Goal: Transaction & Acquisition: Download file/media

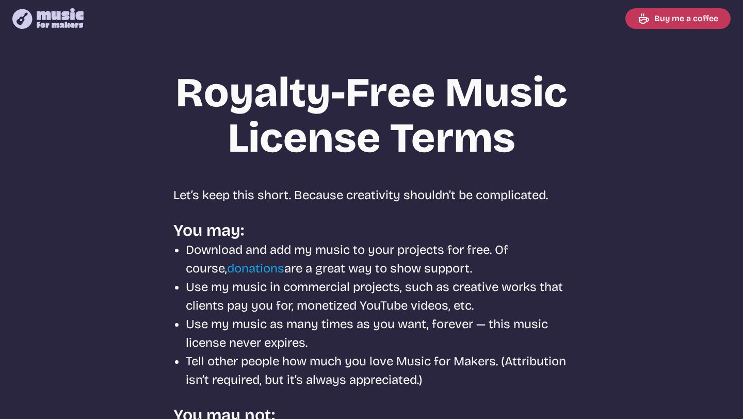
click at [63, 23] on icon "Music for Makers logo" at bounding box center [47, 18] width 71 height 21
select select "most popular"
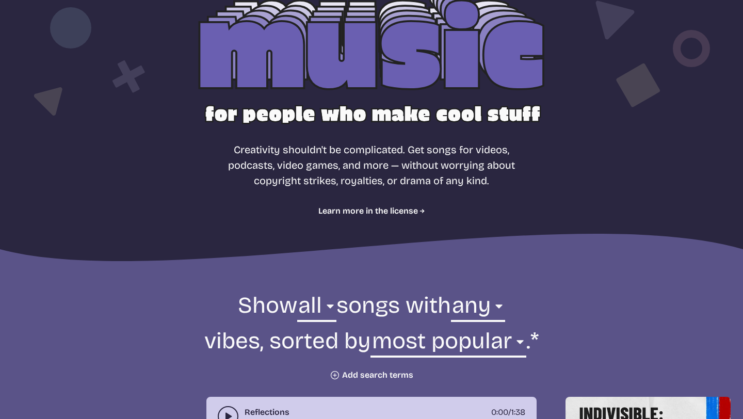
scroll to position [343, 0]
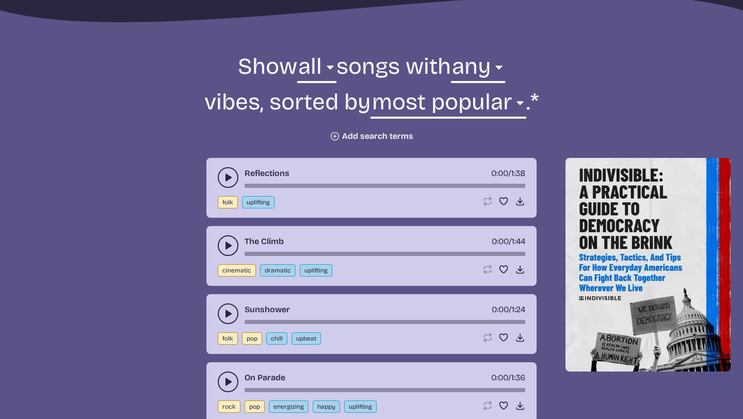
click at [224, 175] on icon "play-pause toggle" at bounding box center [228, 177] width 10 height 10
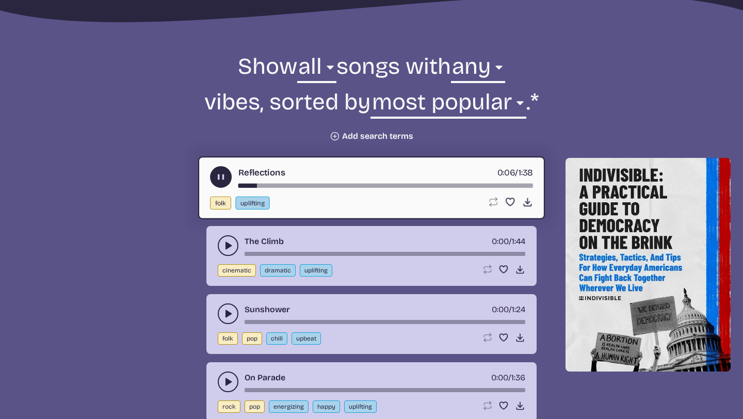
click at [220, 250] on button "play-pause toggle" at bounding box center [228, 245] width 21 height 21
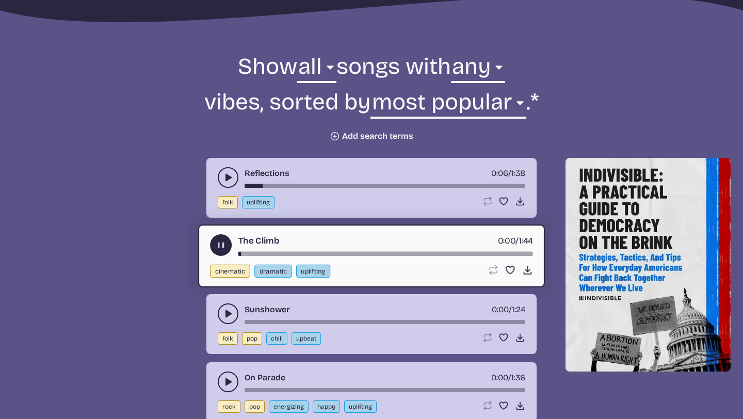
click at [254, 253] on div "song-time-bar" at bounding box center [385, 254] width 295 height 4
click at [306, 252] on div "song-time-bar" at bounding box center [385, 254] width 295 height 4
click at [350, 252] on div "song-time-bar" at bounding box center [385, 254] width 295 height 4
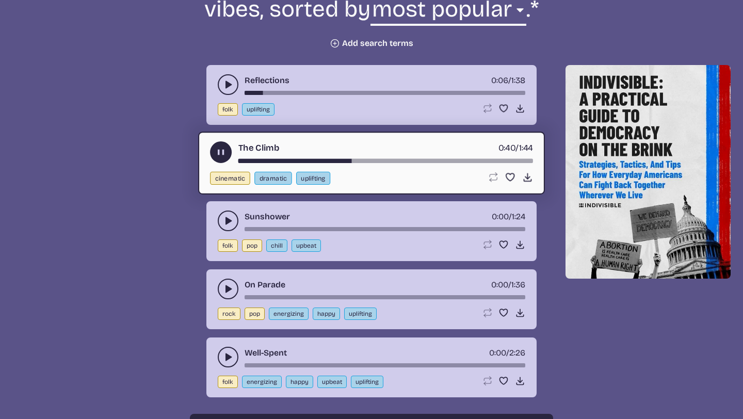
scroll to position [442, 0]
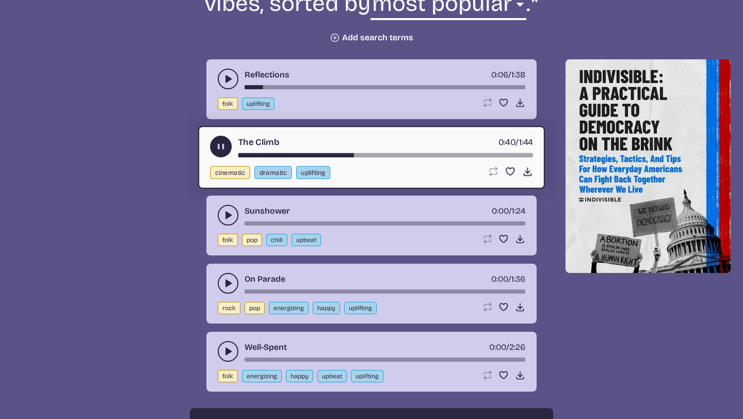
click at [226, 285] on use "play-pause toggle" at bounding box center [228, 283] width 10 height 10
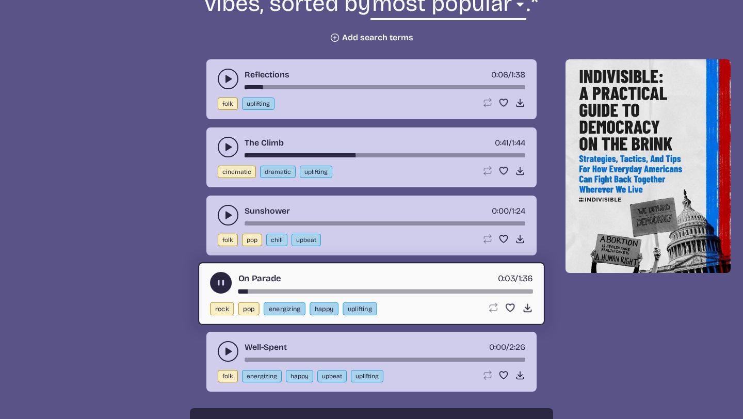
click at [296, 289] on div "song-time-bar" at bounding box center [385, 291] width 295 height 4
click at [353, 287] on div "On Parade 0:19 / 1:36" at bounding box center [371, 283] width 323 height 22
click at [390, 288] on div "On Parade 0:20 / 1:36" at bounding box center [371, 283] width 323 height 22
click at [425, 291] on div "song-time-bar" at bounding box center [385, 291] width 295 height 4
click at [439, 291] on div "song-time-bar" at bounding box center [385, 291] width 295 height 4
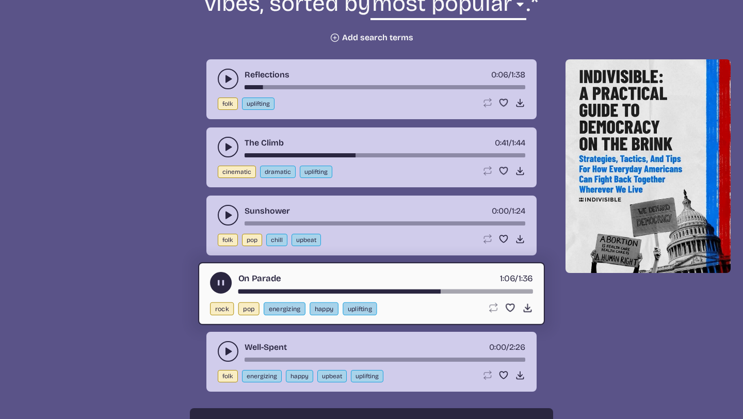
click at [463, 291] on div "song-time-bar" at bounding box center [385, 291] width 295 height 4
click at [525, 306] on icon "Download song" at bounding box center [527, 307] width 11 height 11
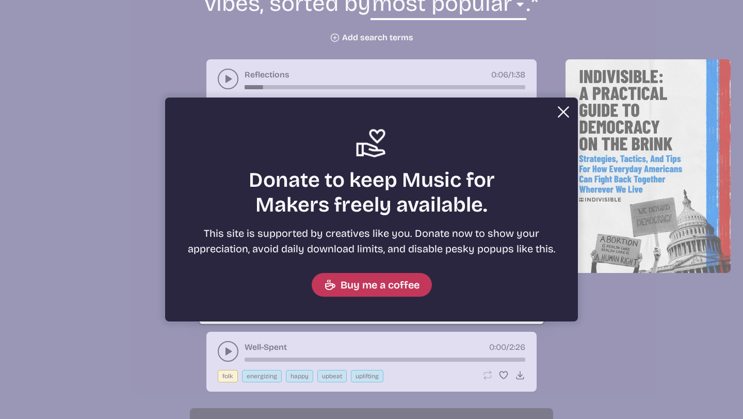
click at [481, 109] on div "Close Support icon Donate to keep Music for Makers freely available. This site …" at bounding box center [371, 210] width 413 height 224
click at [159, 95] on button "Close Support icon Donate to keep Music for Makers freely available. This site …" at bounding box center [371, 209] width 743 height 419
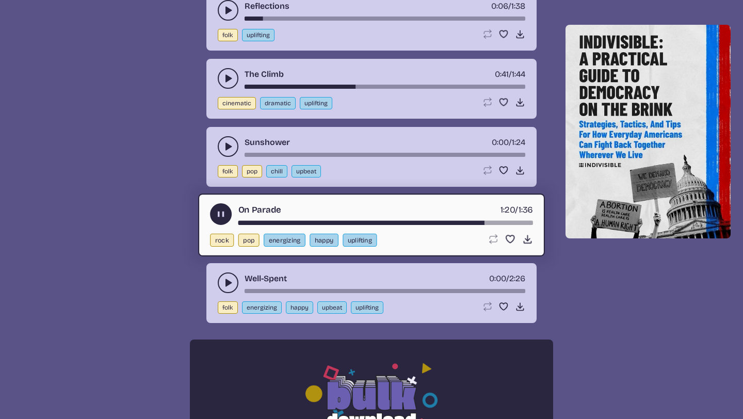
scroll to position [514, 0]
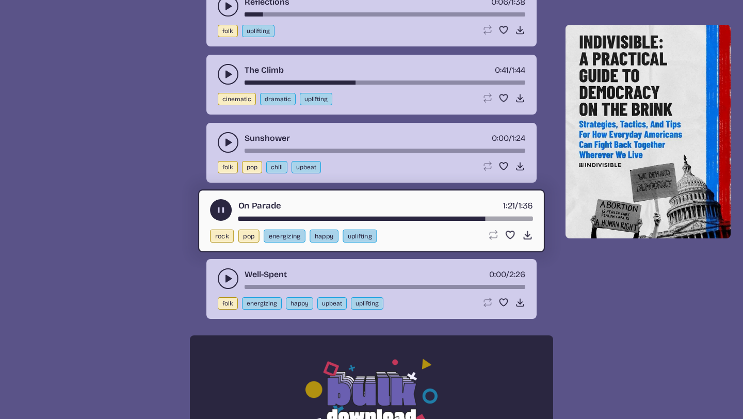
click at [225, 278] on use "play-pause toggle" at bounding box center [228, 278] width 10 height 10
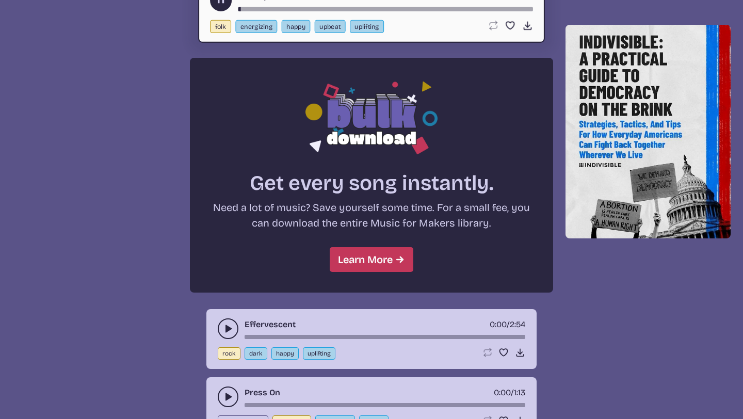
scroll to position [821, 0]
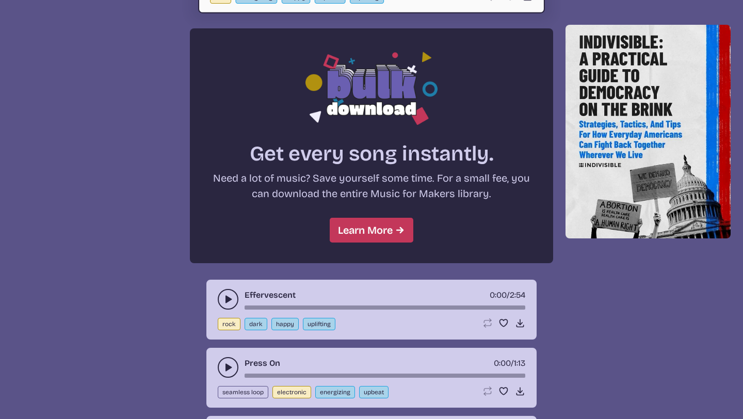
click at [225, 295] on icon "play-pause toggle" at bounding box center [228, 299] width 10 height 10
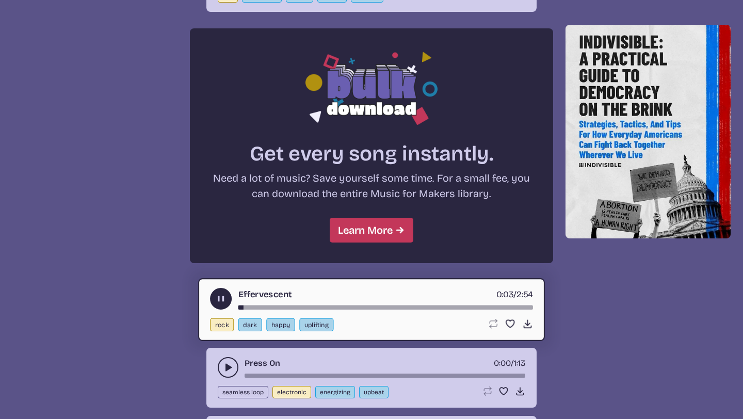
click at [234, 370] on button "play-pause toggle" at bounding box center [228, 367] width 21 height 21
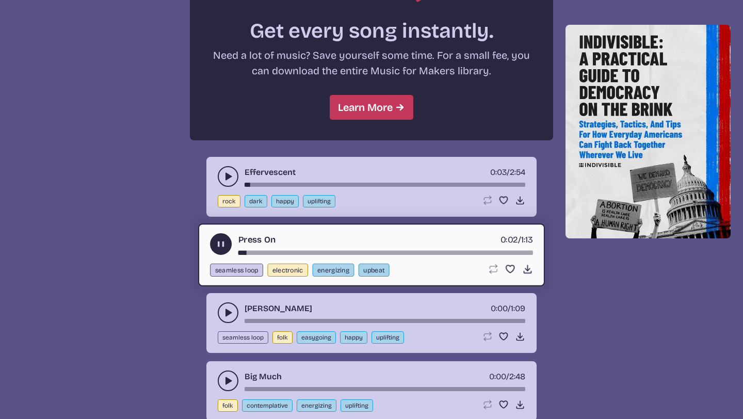
scroll to position [946, 0]
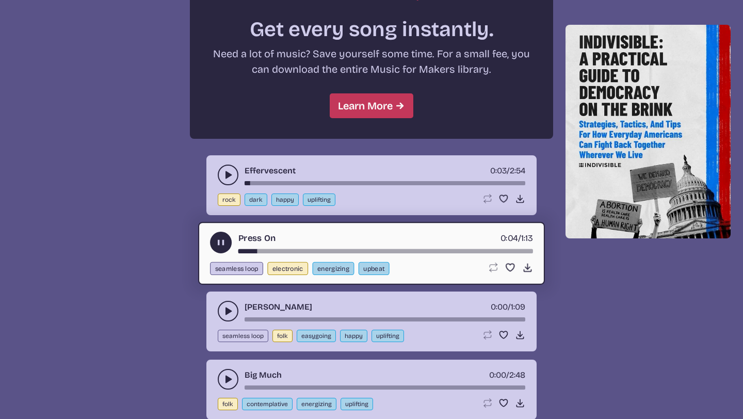
click at [224, 313] on icon "play-pause toggle" at bounding box center [228, 311] width 10 height 10
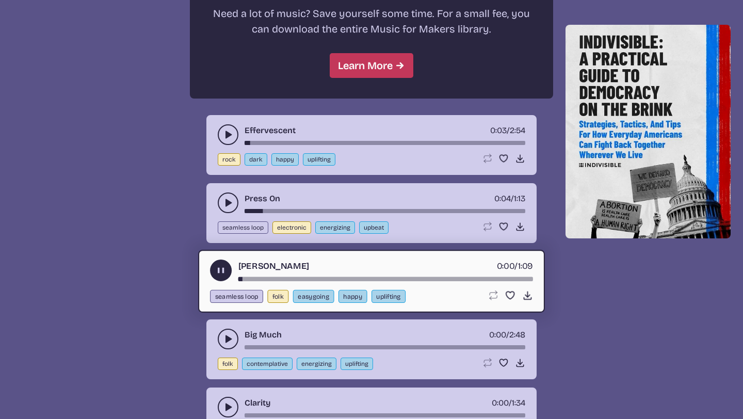
scroll to position [1000, 0]
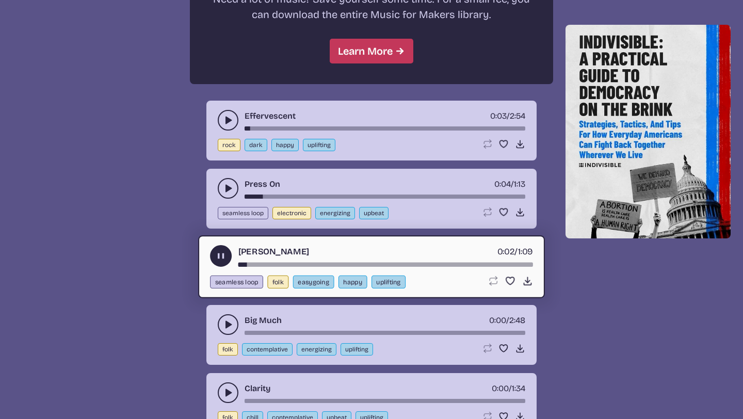
click at [222, 332] on button "play-pause toggle" at bounding box center [228, 324] width 21 height 21
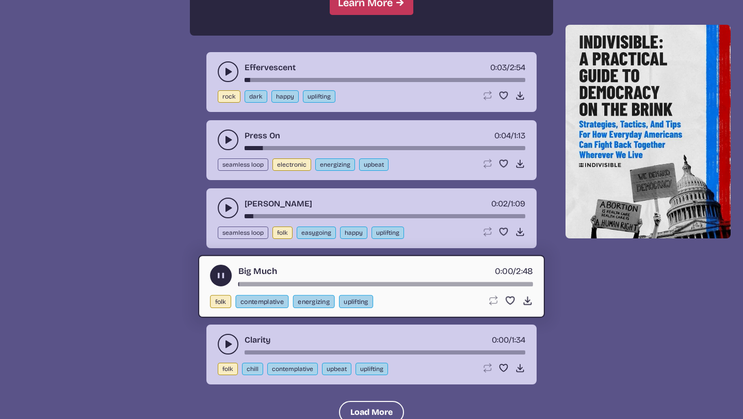
scroll to position [1050, 0]
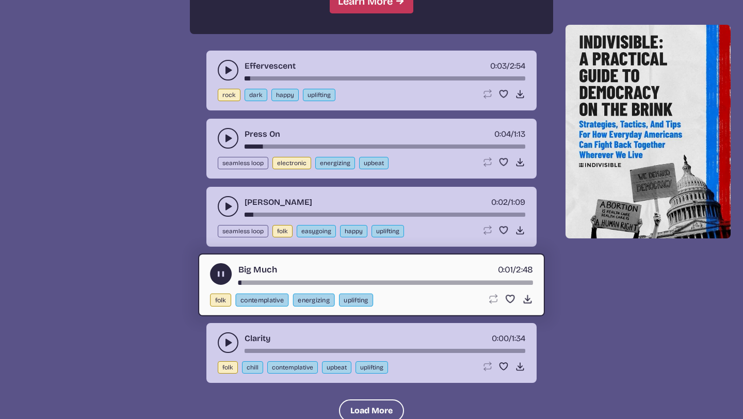
click at [225, 343] on use "play-pause toggle" at bounding box center [228, 342] width 10 height 10
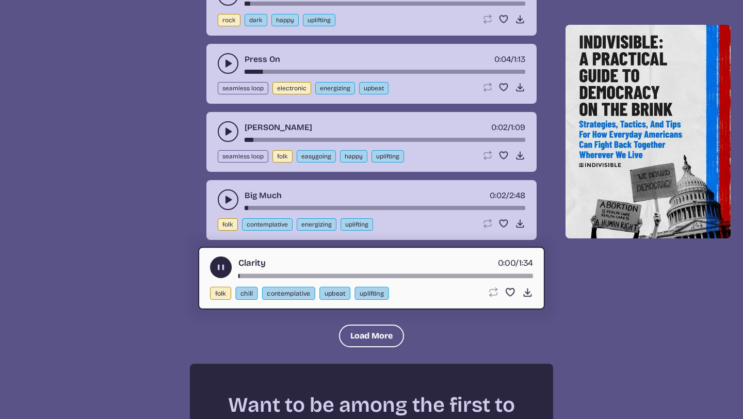
scroll to position [1128, 0]
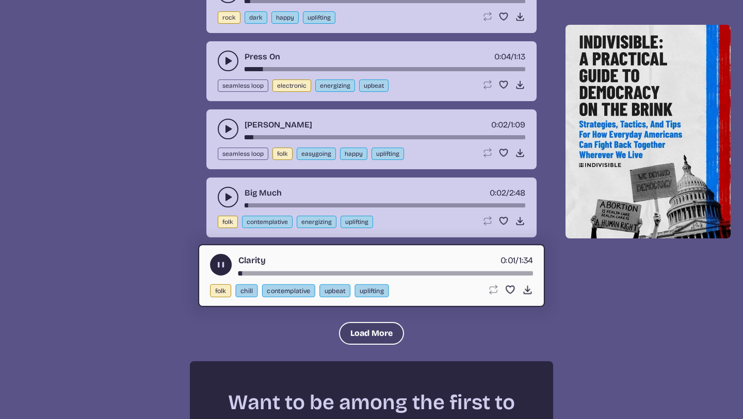
click at [373, 332] on button "Load More" at bounding box center [371, 333] width 65 height 23
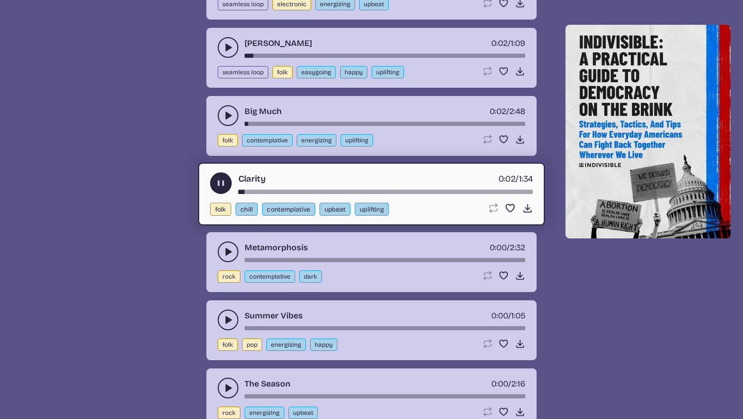
scroll to position [1214, 0]
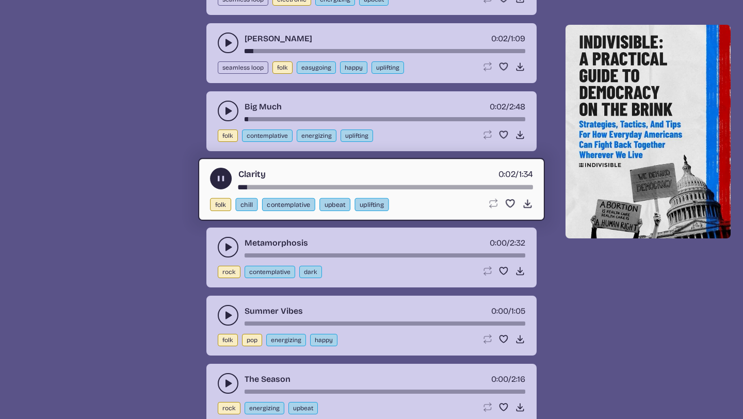
click at [226, 245] on use "play-pause toggle" at bounding box center [228, 247] width 10 height 10
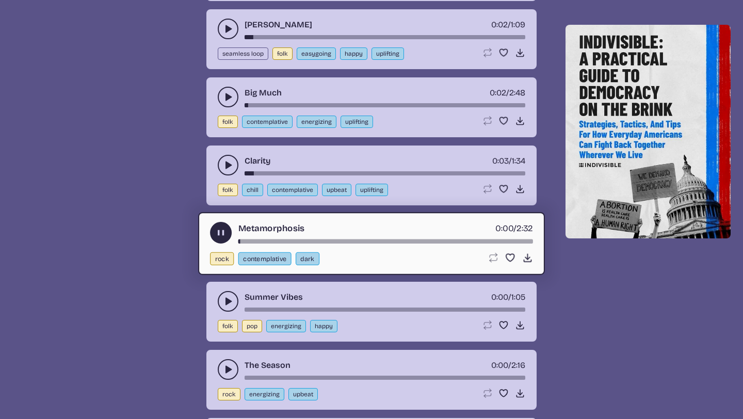
scroll to position [1225, 0]
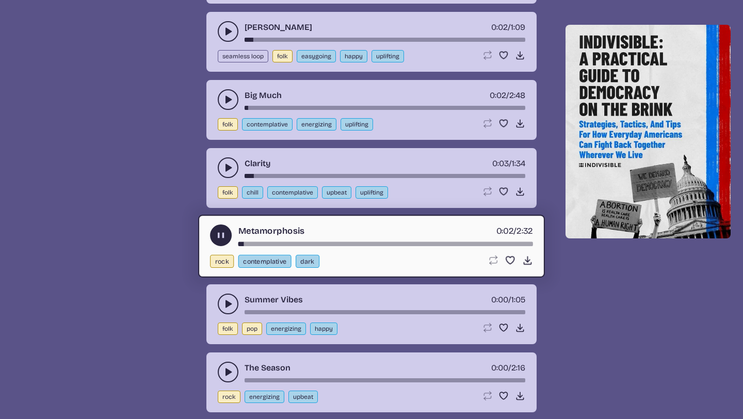
click at [222, 305] on button "play-pause toggle" at bounding box center [228, 304] width 21 height 21
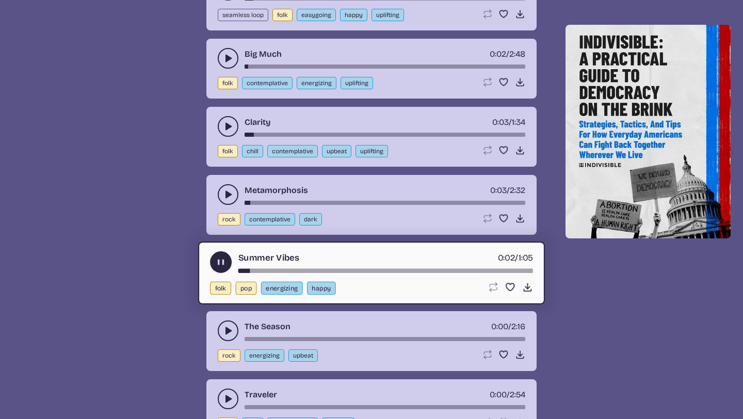
scroll to position [1288, 0]
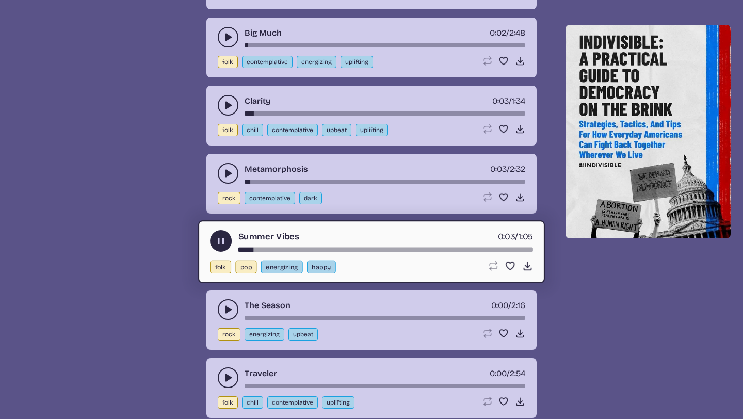
click at [219, 308] on button "play-pause toggle" at bounding box center [228, 309] width 21 height 21
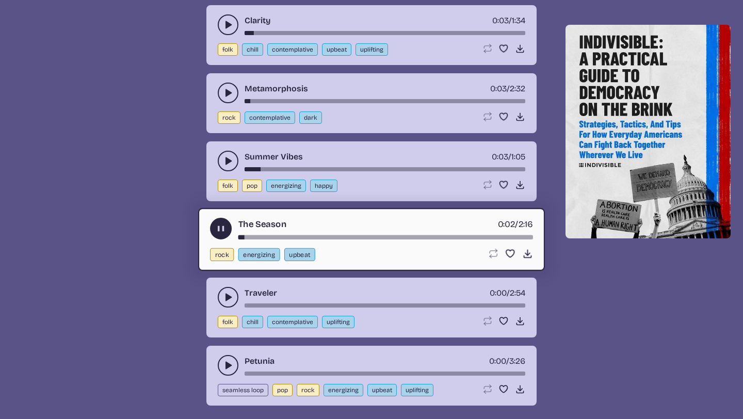
scroll to position [1369, 0]
click at [221, 296] on button "play-pause toggle" at bounding box center [228, 296] width 21 height 21
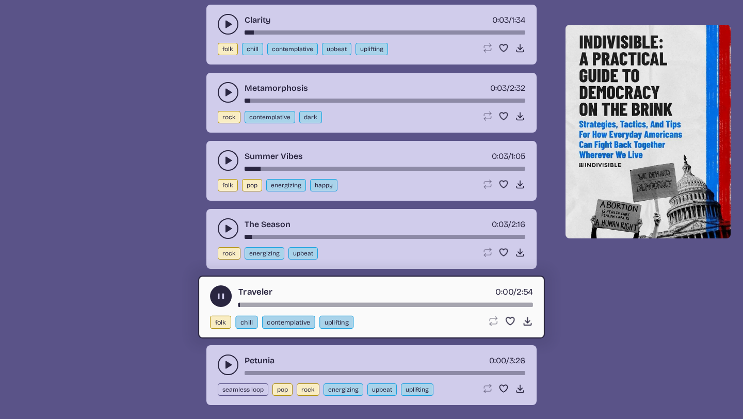
click at [220, 353] on div "Petunia 0:00 / 3:26 seamless loop pop rock energizing upbeat uplifting Loop son…" at bounding box center [371, 375] width 330 height 60
click at [220, 359] on button "play-pause toggle" at bounding box center [228, 364] width 21 height 21
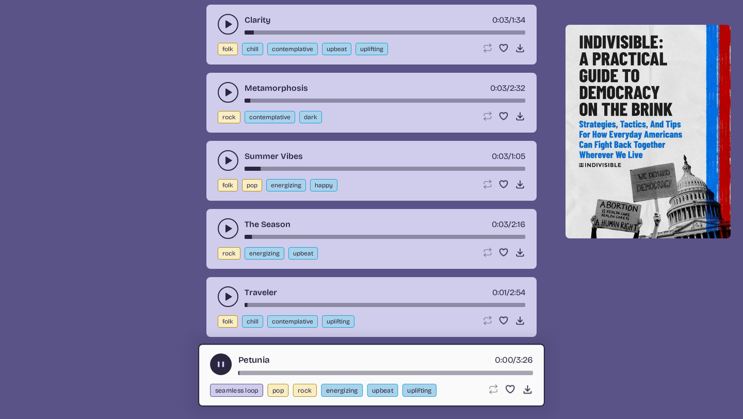
click at [248, 371] on div "song-time-bar" at bounding box center [385, 373] width 295 height 4
click at [280, 371] on div "song-time-bar" at bounding box center [385, 373] width 295 height 4
click at [304, 369] on div "Petunia 0:30 / 3:26" at bounding box center [371, 364] width 323 height 22
click at [318, 372] on div "song-time-bar" at bounding box center [385, 373] width 295 height 4
click at [329, 372] on div "song-time-bar" at bounding box center [385, 373] width 295 height 4
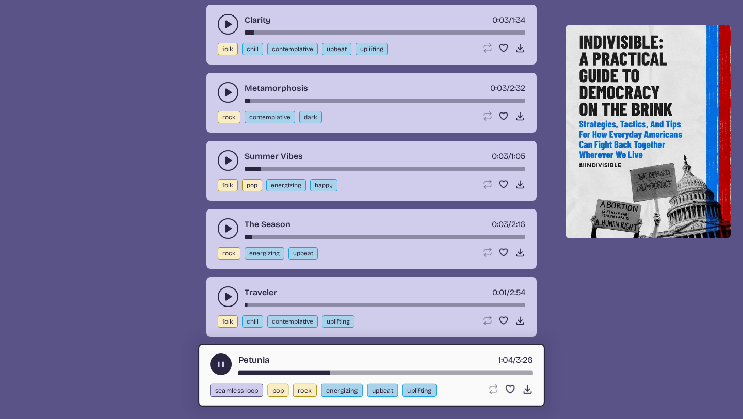
click at [388, 372] on div "song-time-bar" at bounding box center [385, 373] width 295 height 4
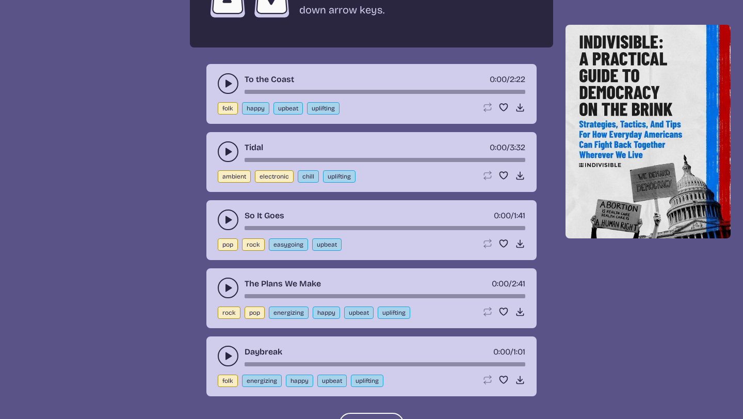
scroll to position [1986, 0]
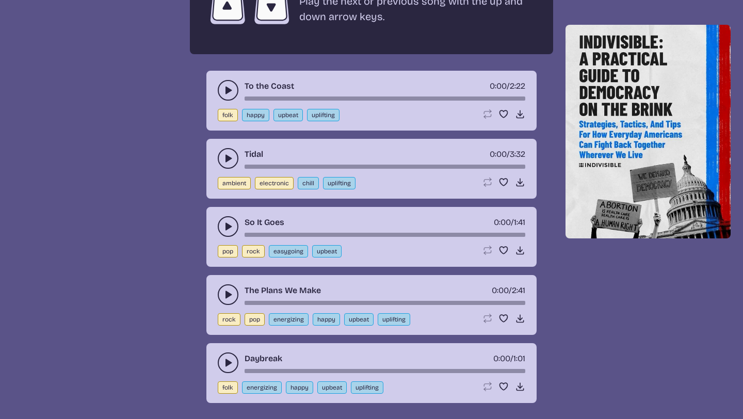
click at [223, 92] on icon "play-pause toggle" at bounding box center [228, 90] width 10 height 10
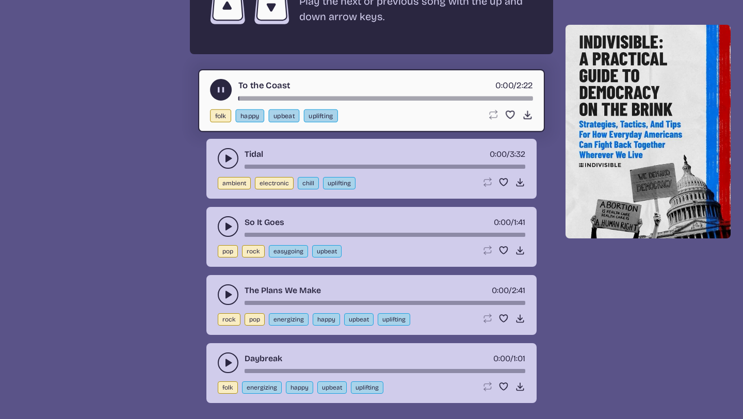
click at [220, 147] on div "Tidal 0:00 / 3:32 ambient electronic chill uplifting Loop song Loop this song. …" at bounding box center [371, 169] width 330 height 60
click at [223, 158] on icon "play-pause toggle" at bounding box center [228, 158] width 10 height 10
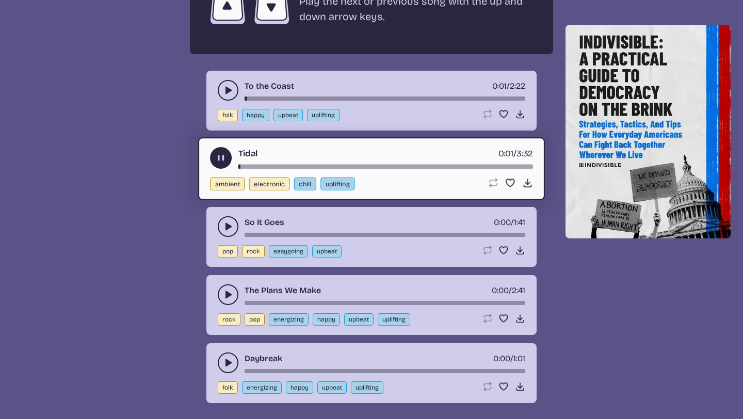
click at [258, 164] on div "Tidal 0:01 / 3:32" at bounding box center [371, 158] width 323 height 22
click at [275, 165] on div "song-time-bar" at bounding box center [385, 167] width 295 height 4
click at [289, 165] on div "song-time-bar" at bounding box center [385, 167] width 295 height 4
click at [356, 166] on div "song-time-bar" at bounding box center [385, 167] width 295 height 4
click at [226, 223] on use "play-pause toggle" at bounding box center [228, 226] width 10 height 10
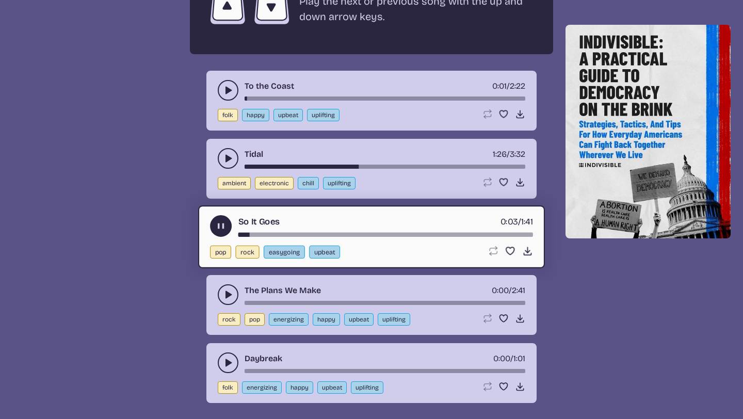
click at [296, 235] on div "song-time-bar" at bounding box center [385, 235] width 295 height 4
click at [228, 298] on icon "play-pause toggle" at bounding box center [228, 294] width 10 height 10
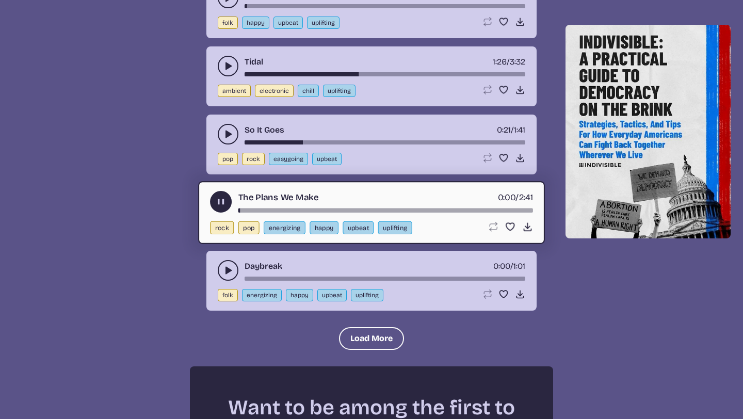
scroll to position [2081, 0]
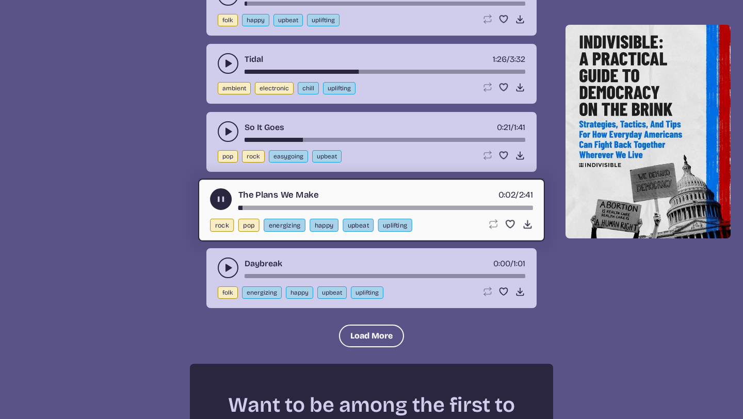
click at [276, 204] on div "The Plans We Make 0:02 / 2:41" at bounding box center [371, 199] width 323 height 22
click at [313, 206] on div "song-time-bar" at bounding box center [385, 208] width 295 height 4
click at [349, 202] on div "The Plans We Make 0:41 / 2:41" at bounding box center [371, 199] width 323 height 22
click at [230, 269] on icon "play-pause toggle" at bounding box center [228, 268] width 10 height 10
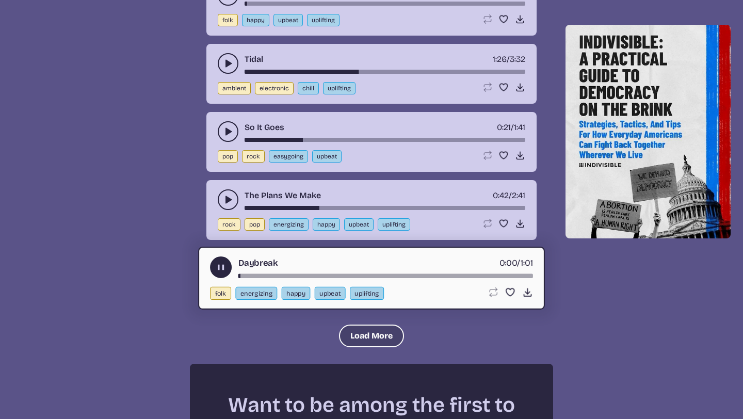
click at [351, 328] on button "Load More" at bounding box center [371, 335] width 65 height 23
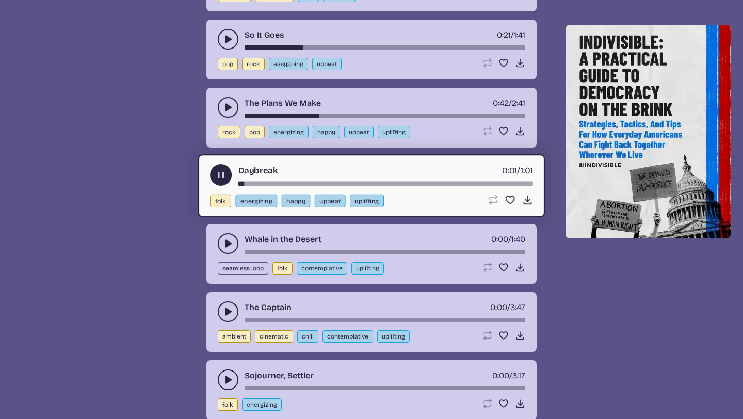
scroll to position [2175, 0]
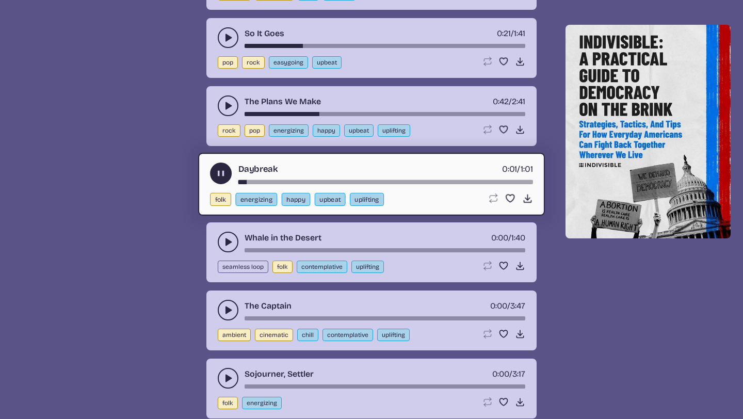
click at [226, 235] on button "play-pause toggle" at bounding box center [228, 242] width 21 height 21
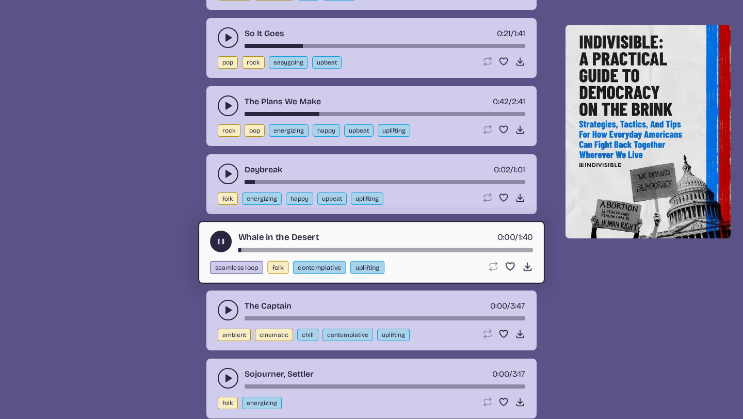
click at [224, 308] on icon "play-pause toggle" at bounding box center [228, 310] width 10 height 10
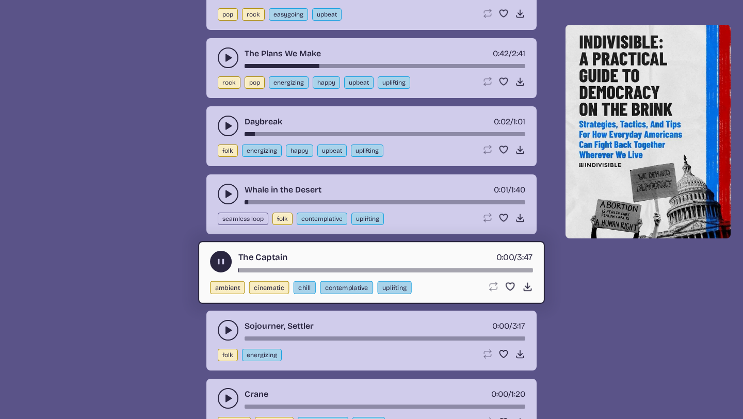
scroll to position [2258, 0]
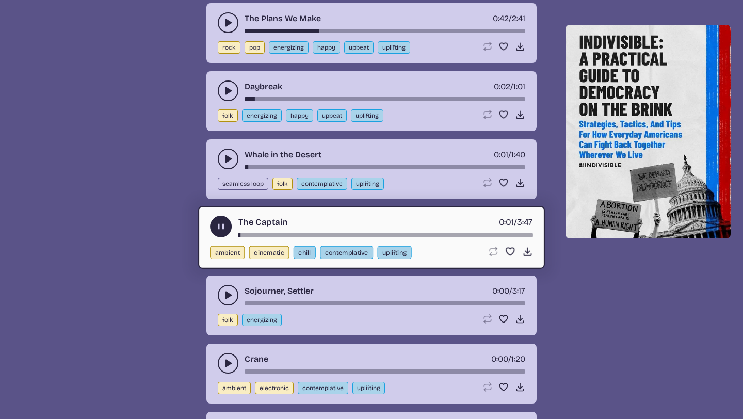
click at [266, 229] on div "The Captain 0:01 / 3:47" at bounding box center [371, 227] width 323 height 22
click at [266, 235] on div "song-time-bar" at bounding box center [385, 235] width 295 height 4
click at [312, 233] on div "song-time-bar" at bounding box center [385, 235] width 295 height 4
click at [349, 231] on div "The Captain 0:57 / 3:47" at bounding box center [371, 227] width 323 height 22
click at [221, 296] on button "play-pause toggle" at bounding box center [228, 295] width 21 height 21
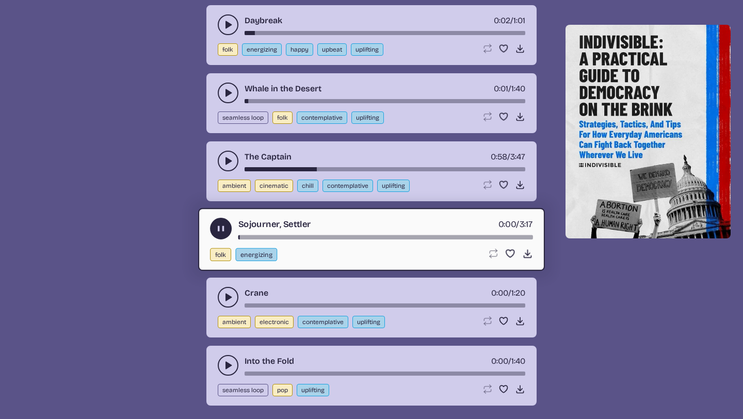
scroll to position [2326, 0]
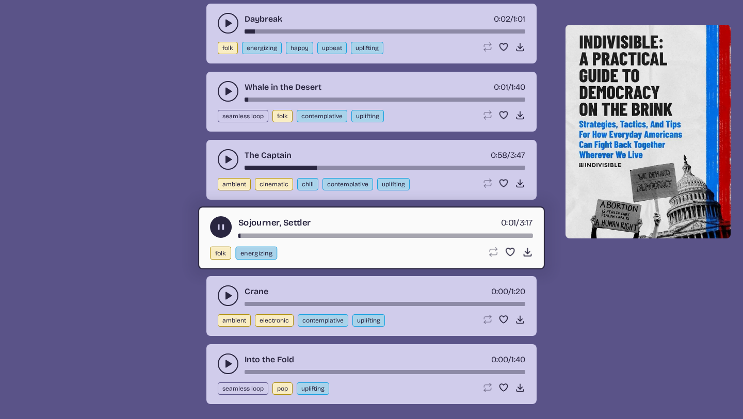
click at [271, 237] on div "song-time-bar" at bounding box center [385, 236] width 295 height 4
click at [298, 232] on div "Sojourner, Settler 0:22 / 3:17" at bounding box center [371, 227] width 323 height 22
click at [311, 239] on div "Sojourner, Settler 0:22 / 3:17 folk energizing Loop song Loop this song. Favori…" at bounding box center [371, 237] width 347 height 63
click at [316, 235] on div "song-time-bar" at bounding box center [385, 236] width 295 height 4
click at [226, 299] on use "play-pause toggle" at bounding box center [228, 295] width 10 height 10
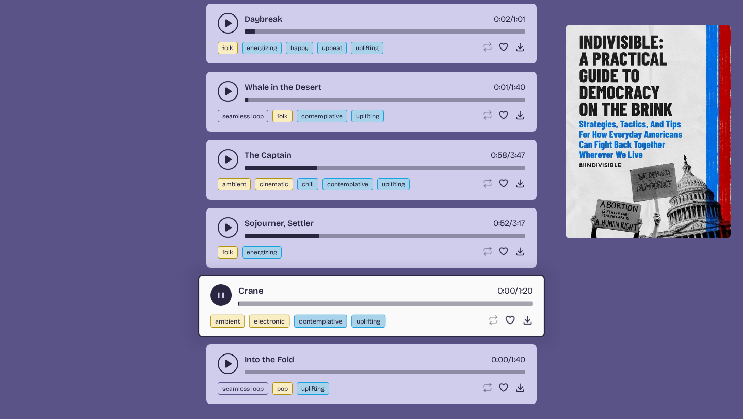
click at [265, 300] on div "Crane 0:00 / 1:20" at bounding box center [371, 295] width 323 height 22
click at [265, 302] on div "song-time-bar" at bounding box center [385, 304] width 295 height 4
click at [285, 303] on div "song-time-bar" at bounding box center [385, 304] width 295 height 4
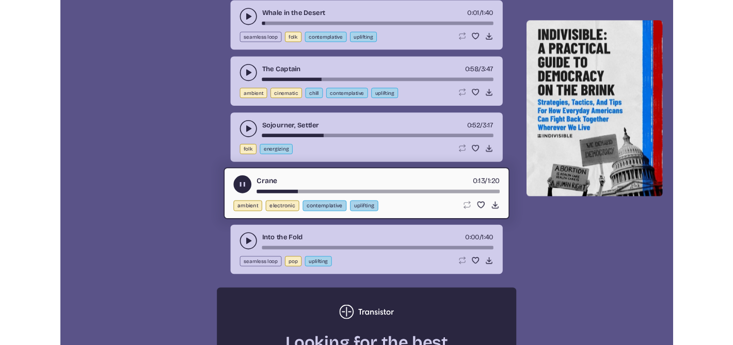
scroll to position [2400, 0]
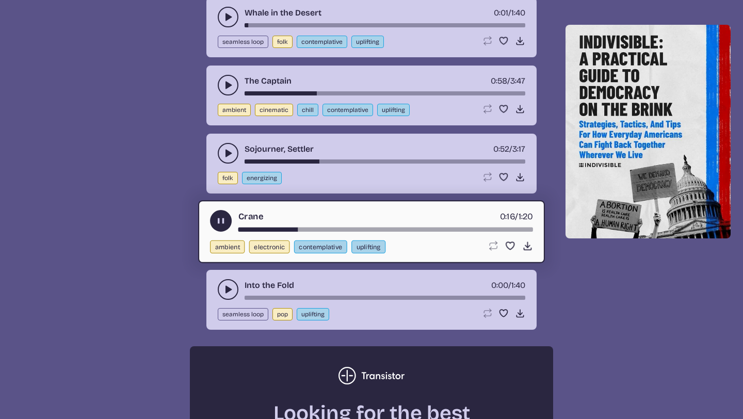
click at [313, 226] on div "Crane 0:16 / 1:20" at bounding box center [371, 221] width 323 height 22
click at [232, 291] on icon "play-pause toggle" at bounding box center [228, 289] width 10 height 10
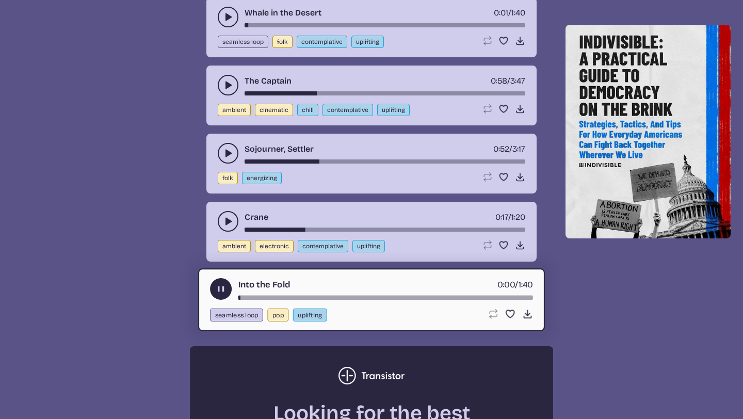
click at [281, 296] on div "song-time-bar" at bounding box center [385, 298] width 295 height 4
click at [328, 297] on div "song-time-bar" at bounding box center [385, 298] width 295 height 4
click at [362, 298] on div "song-time-bar" at bounding box center [385, 298] width 295 height 4
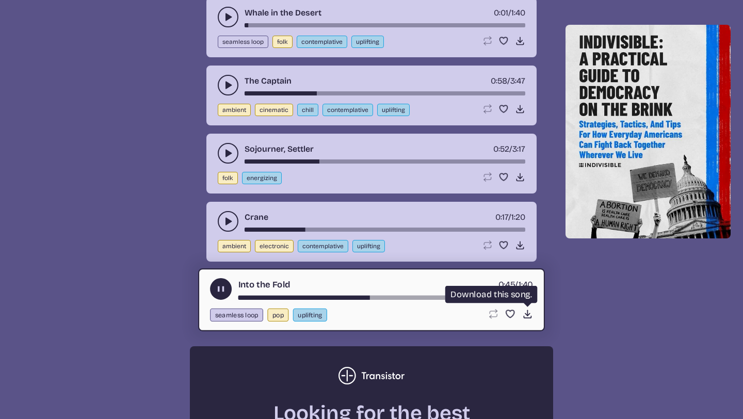
click at [526, 314] on use at bounding box center [527, 313] width 11 height 11
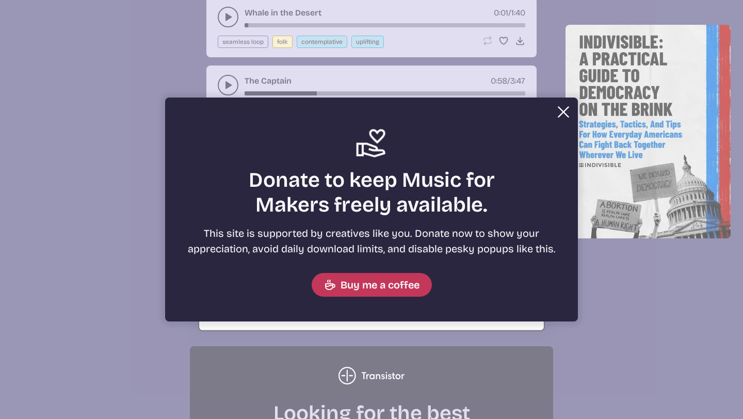
click at [648, 332] on button "Close Support icon Donate to keep Music for Makers freely available. This site …" at bounding box center [371, 209] width 743 height 419
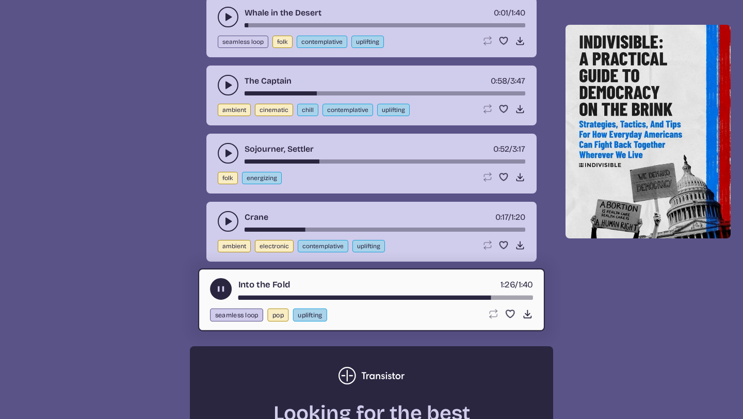
click at [225, 291] on icon "play-pause toggle" at bounding box center [221, 289] width 11 height 11
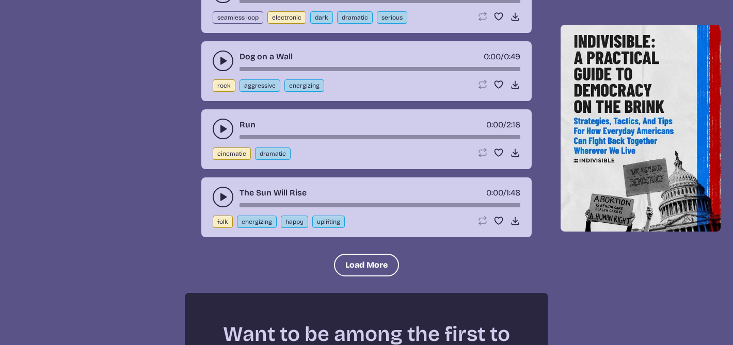
scroll to position [3085, 0]
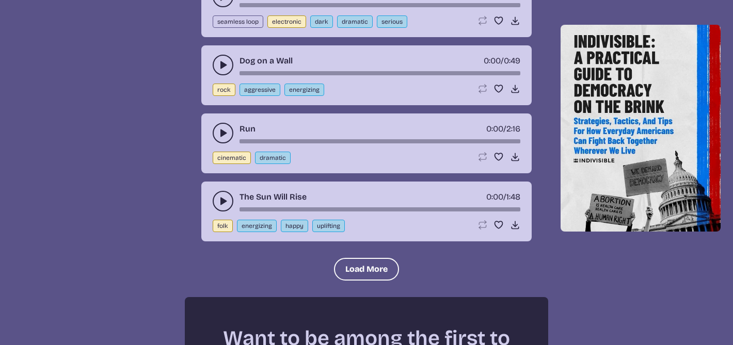
click at [218, 133] on icon "play-pause toggle" at bounding box center [223, 133] width 10 height 10
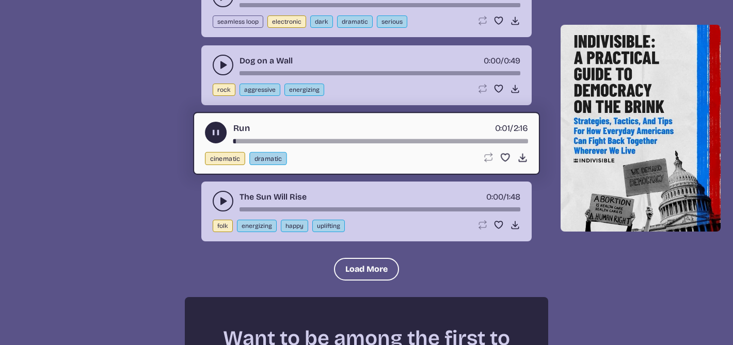
click at [265, 138] on div "Run 0:01 / 2:16" at bounding box center [366, 133] width 323 height 22
click at [307, 138] on div "Run 0:02 / 2:16" at bounding box center [366, 133] width 323 height 22
click at [220, 69] on icon "play-pause toggle" at bounding box center [223, 65] width 10 height 10
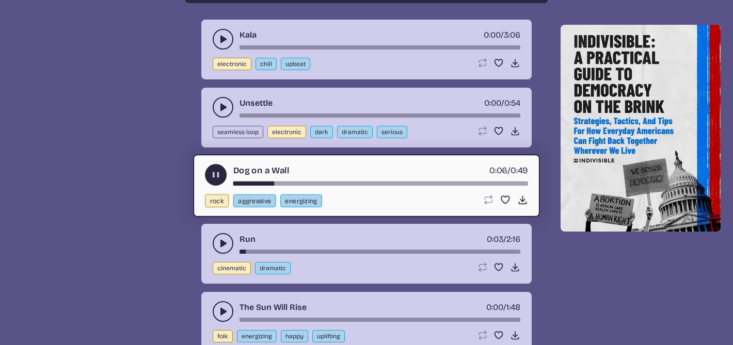
scroll to position [2964, 0]
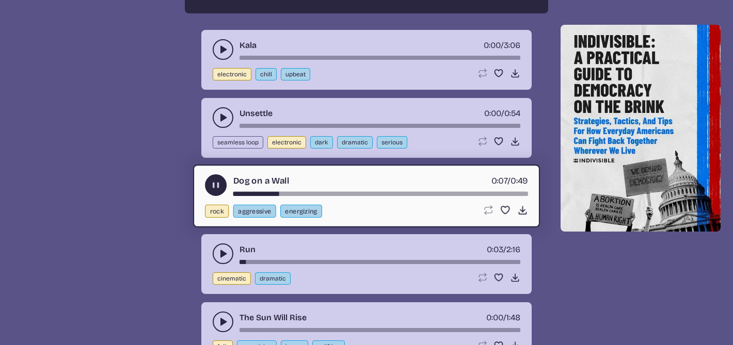
click at [231, 116] on button "play-pause toggle" at bounding box center [223, 117] width 21 height 21
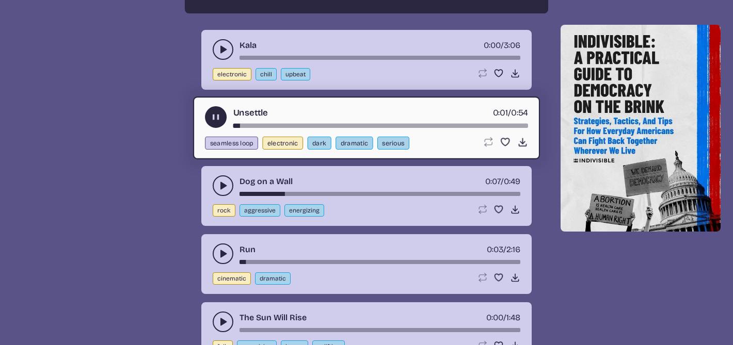
click at [219, 49] on icon "play-pause toggle" at bounding box center [223, 49] width 10 height 10
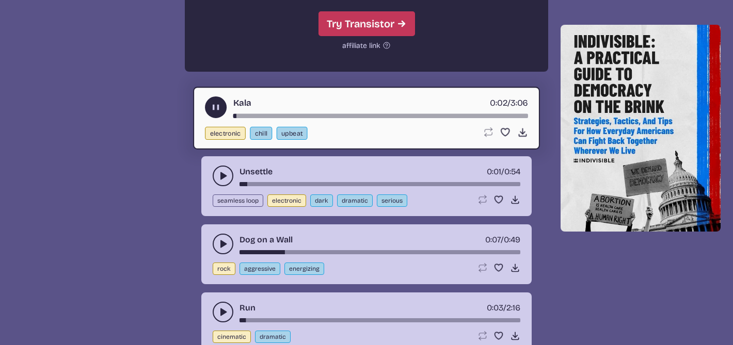
scroll to position [2905, 0]
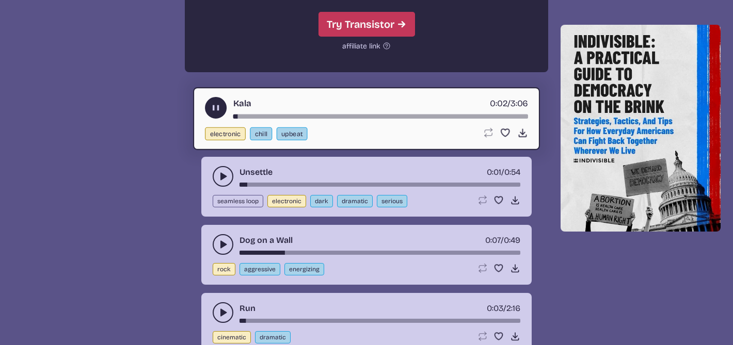
click at [277, 112] on div "Kala 0:02 / 3:06" at bounding box center [366, 108] width 323 height 22
click at [282, 114] on div "song-time-bar" at bounding box center [380, 116] width 295 height 4
click at [310, 114] on div "song-time-bar" at bounding box center [380, 116] width 295 height 4
click at [364, 118] on div "song-time-bar" at bounding box center [380, 116] width 295 height 4
click at [404, 118] on div "song-time-bar" at bounding box center [380, 116] width 295 height 4
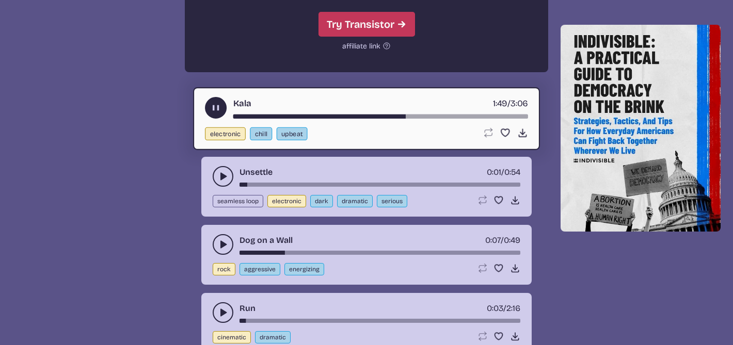
click at [434, 118] on div "song-time-bar" at bounding box center [380, 116] width 295 height 4
click at [523, 132] on icon "Download song" at bounding box center [522, 132] width 11 height 11
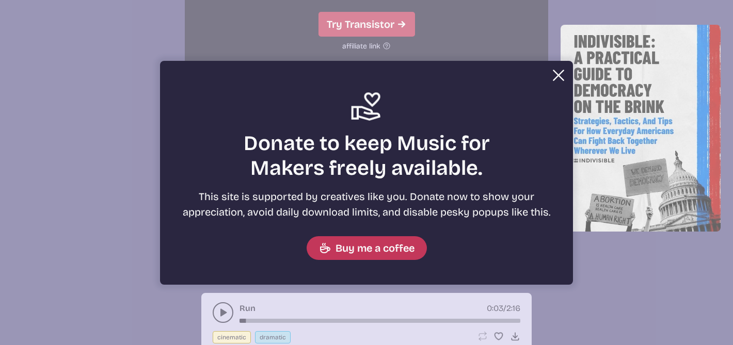
click at [553, 75] on button "Close" at bounding box center [558, 75] width 21 height 21
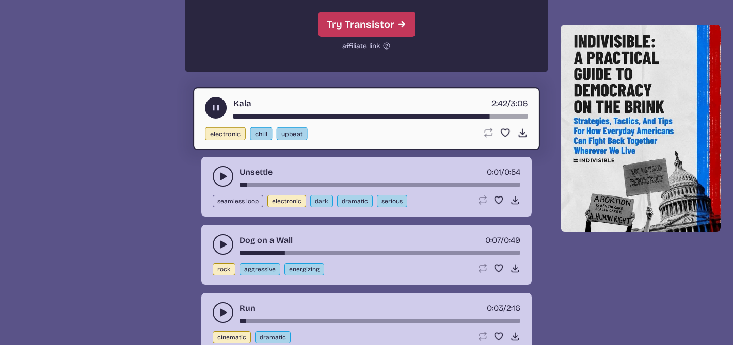
click at [210, 97] on div "Kala 2:42 / 3:06" at bounding box center [366, 108] width 323 height 22
click at [210, 104] on icon "play-pause toggle" at bounding box center [215, 107] width 11 height 11
